Goal: Task Accomplishment & Management: Manage account settings

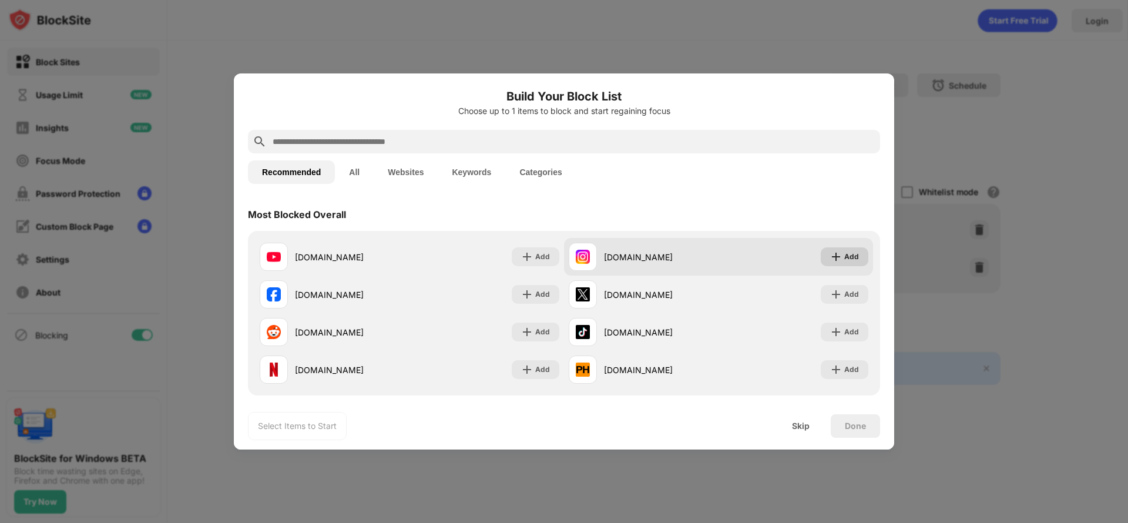
click at [835, 263] on div "Add" at bounding box center [845, 256] width 48 height 19
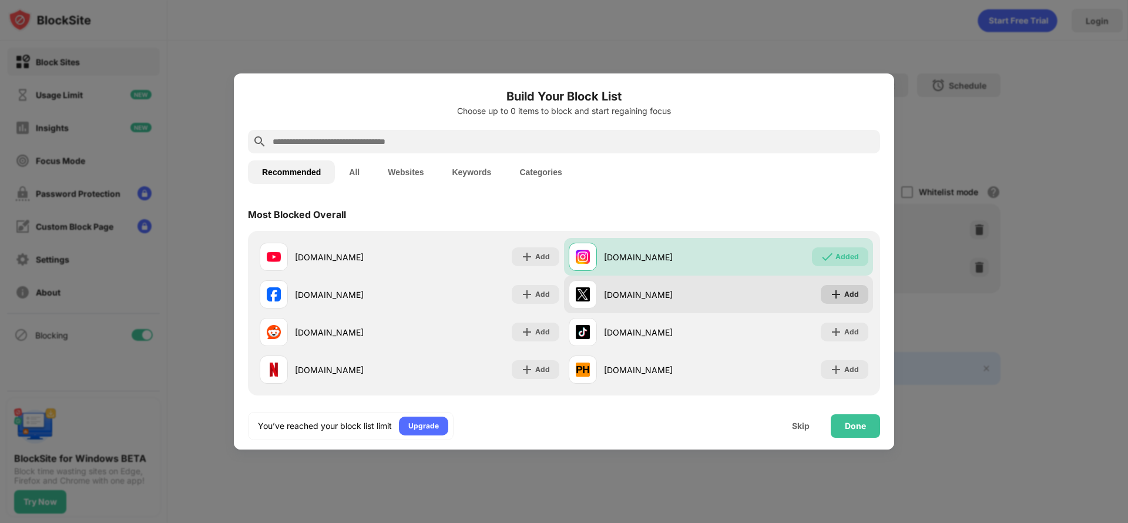
click at [831, 294] on img at bounding box center [836, 294] width 12 height 12
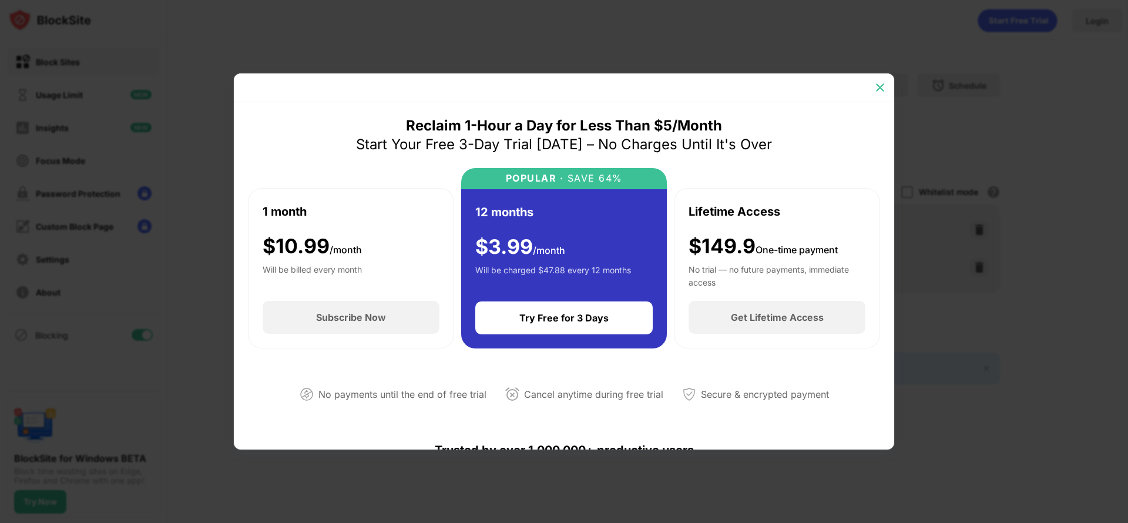
click at [880, 90] on img at bounding box center [880, 88] width 12 height 12
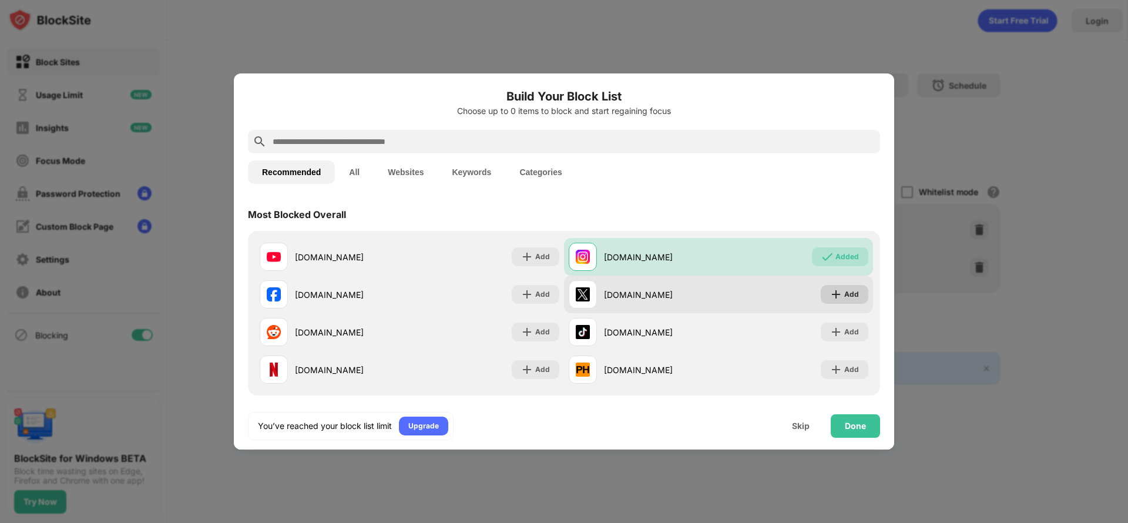
click at [821, 295] on div "Add" at bounding box center [845, 294] width 48 height 19
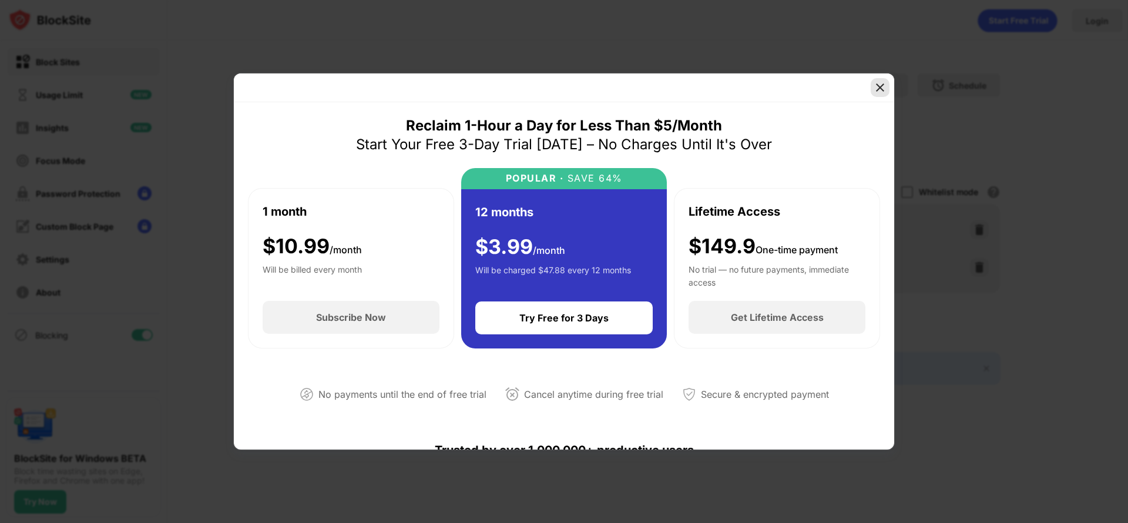
click at [877, 85] on img at bounding box center [880, 88] width 12 height 12
